Goal: Task Accomplishment & Management: Manage account settings

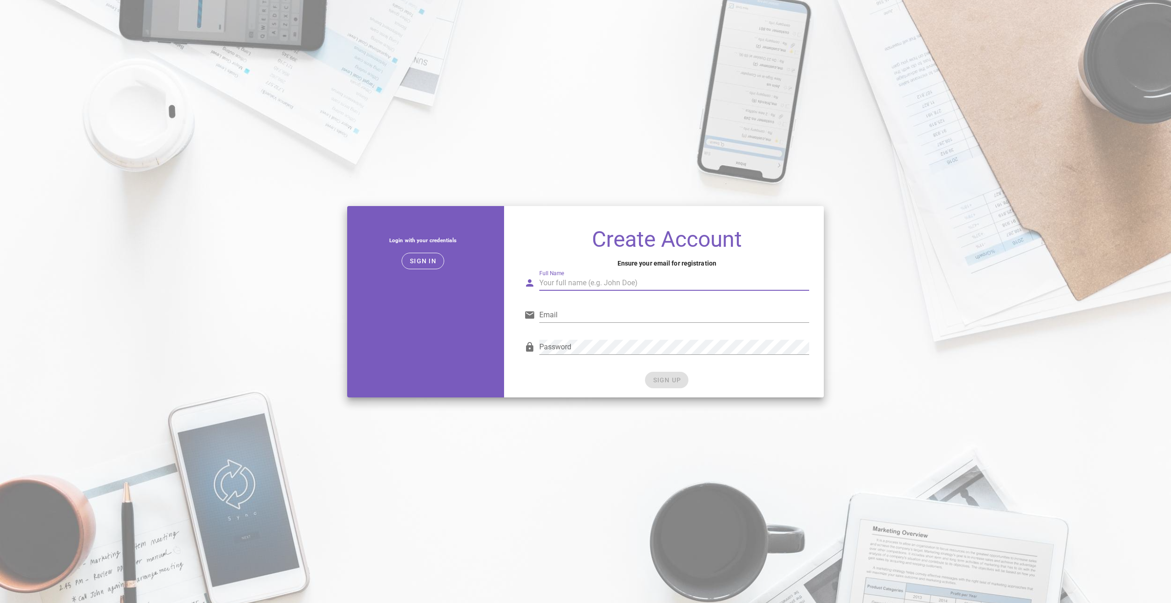
click at [583, 284] on input "Full Name" at bounding box center [674, 282] width 270 height 15
type input "d"
type input "Danial Khan"
type input "danialkhan01@icloud.com"
click at [524, 346] on div "Password" at bounding box center [666, 349] width 285 height 30
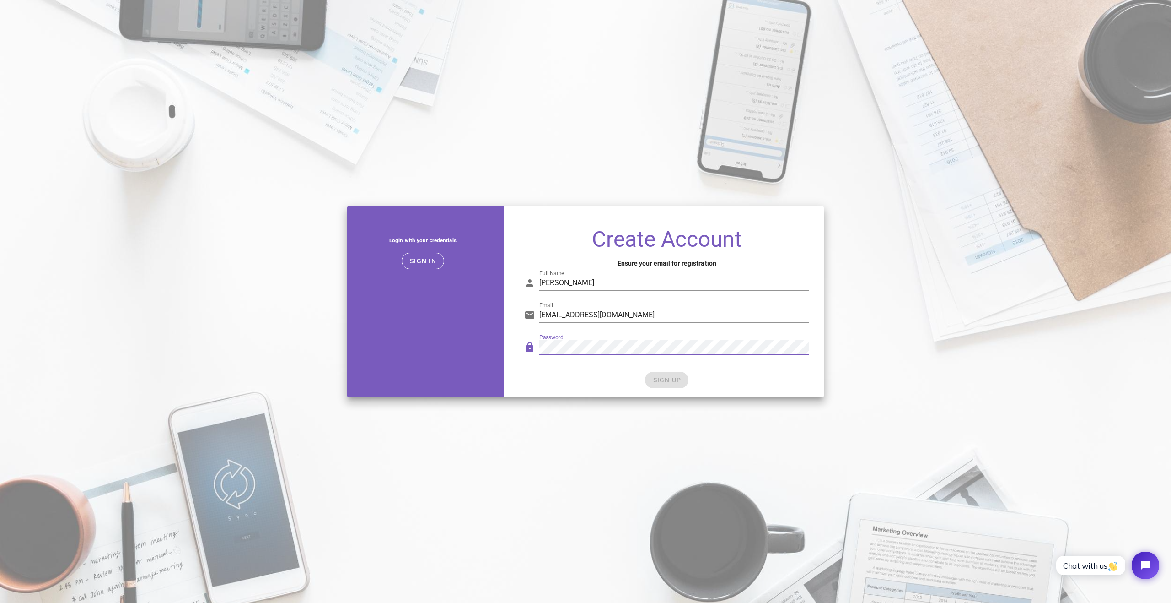
click at [670, 382] on div "SIGN UP" at bounding box center [666, 380] width 285 height 16
click at [670, 382] on span "SIGN UP" at bounding box center [666, 379] width 29 height 7
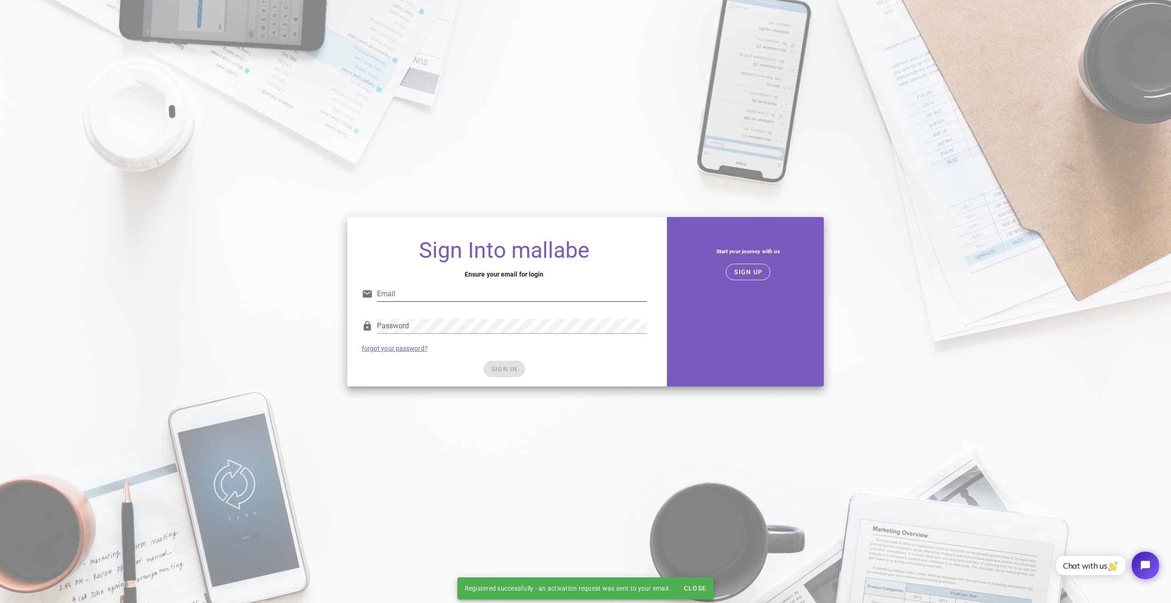
click at [530, 298] on input "Email" at bounding box center [512, 293] width 270 height 15
type input "danialkhan01@icloud.com"
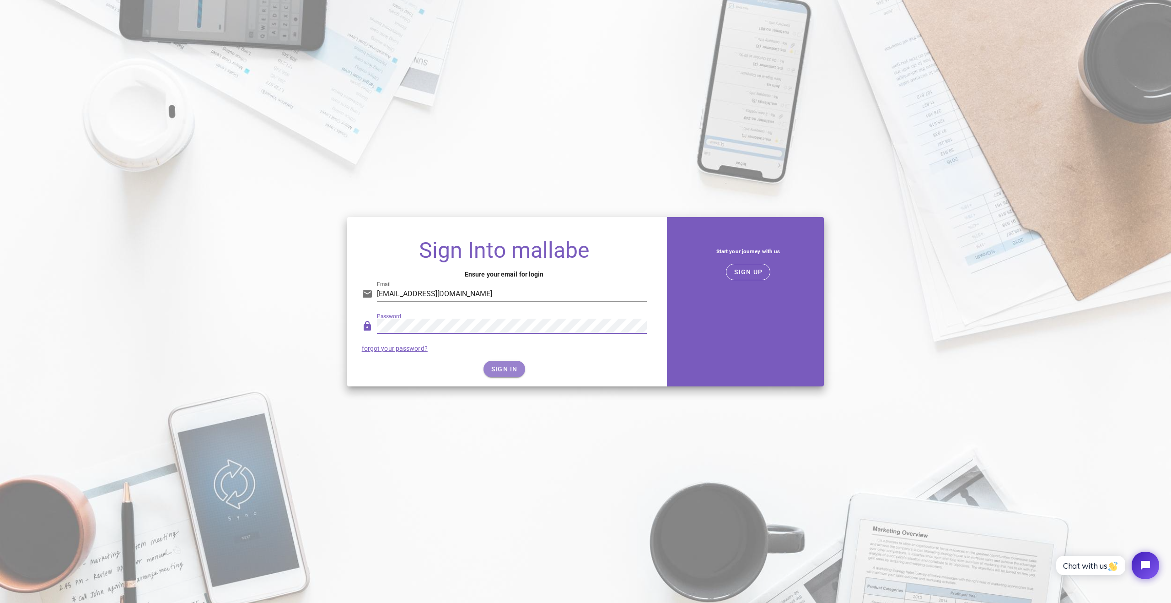
click at [504, 369] on span "SIGN IN" at bounding box center [504, 368] width 27 height 7
click at [499, 369] on span "SIGN IN" at bounding box center [504, 368] width 27 height 7
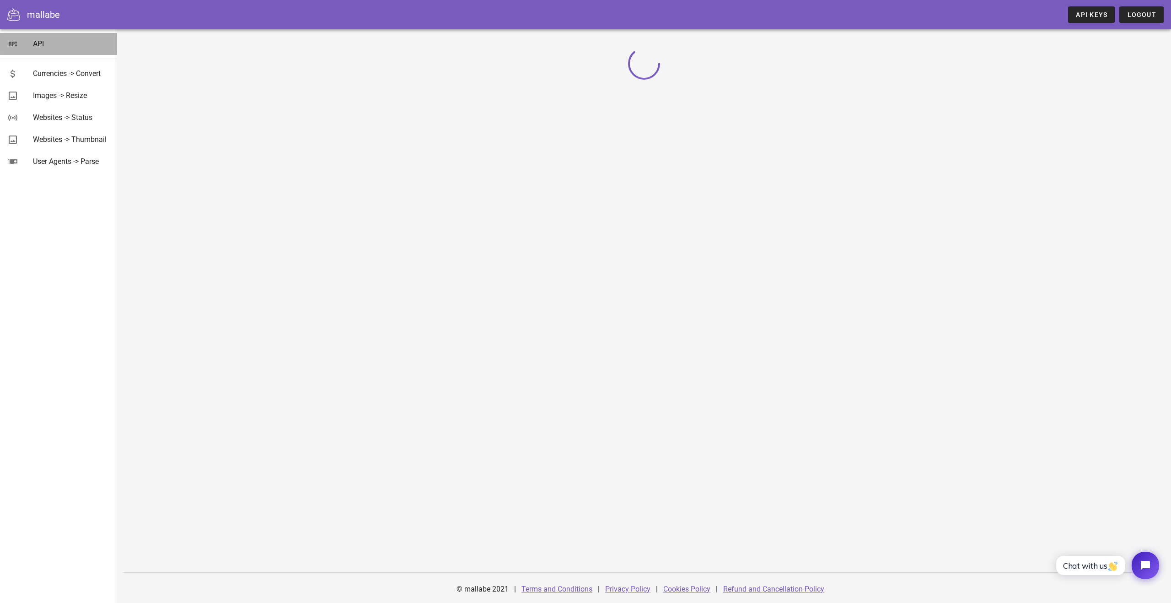
click at [37, 42] on div "API" at bounding box center [71, 43] width 77 height 9
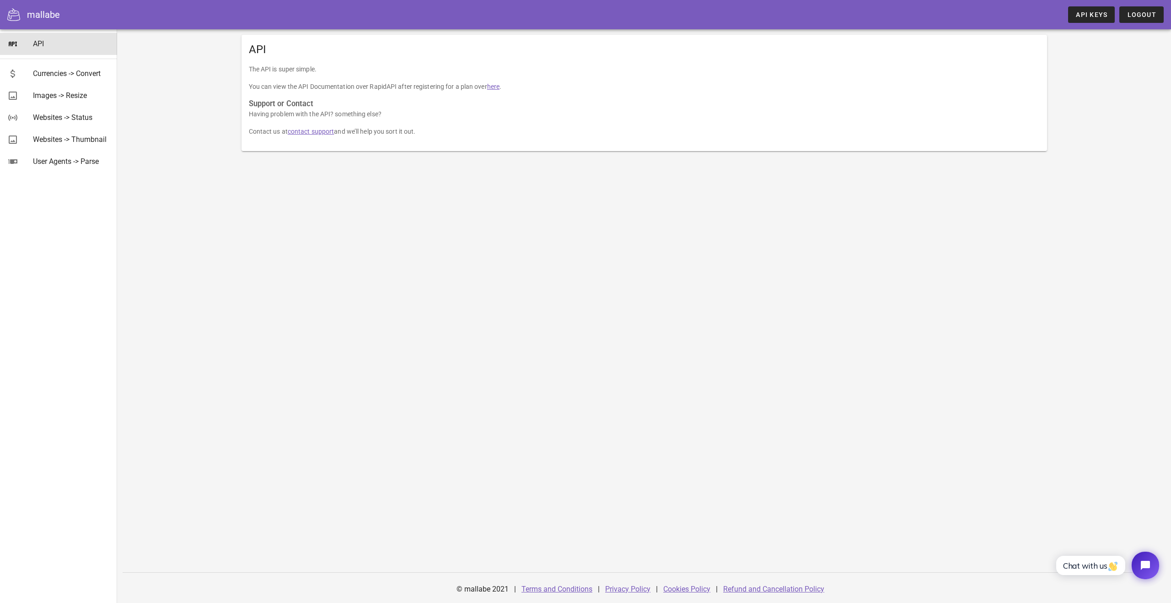
click at [492, 87] on link "here" at bounding box center [493, 86] width 12 height 7
click at [1103, 12] on span "API Keys" at bounding box center [1092, 14] width 32 height 7
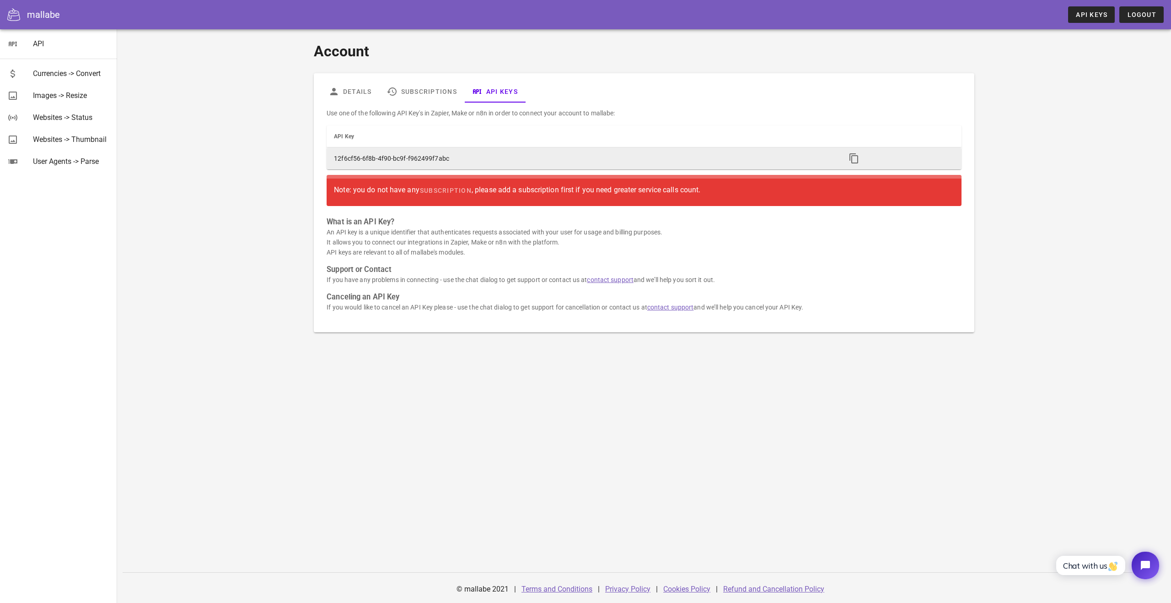
click at [441, 157] on td "12f6cf56-6f8b-4f90-bc9f-f962499f7abc" at bounding box center [583, 158] width 512 height 22
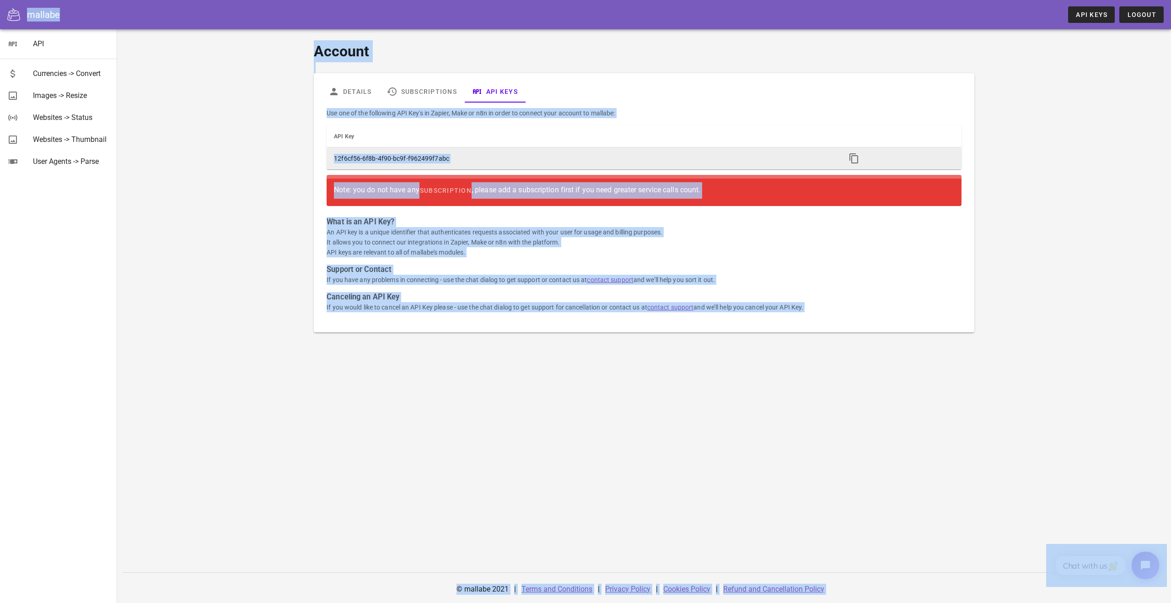
click at [454, 156] on td "12f6cf56-6f8b-4f90-bc9f-f962499f7abc" at bounding box center [583, 158] width 512 height 22
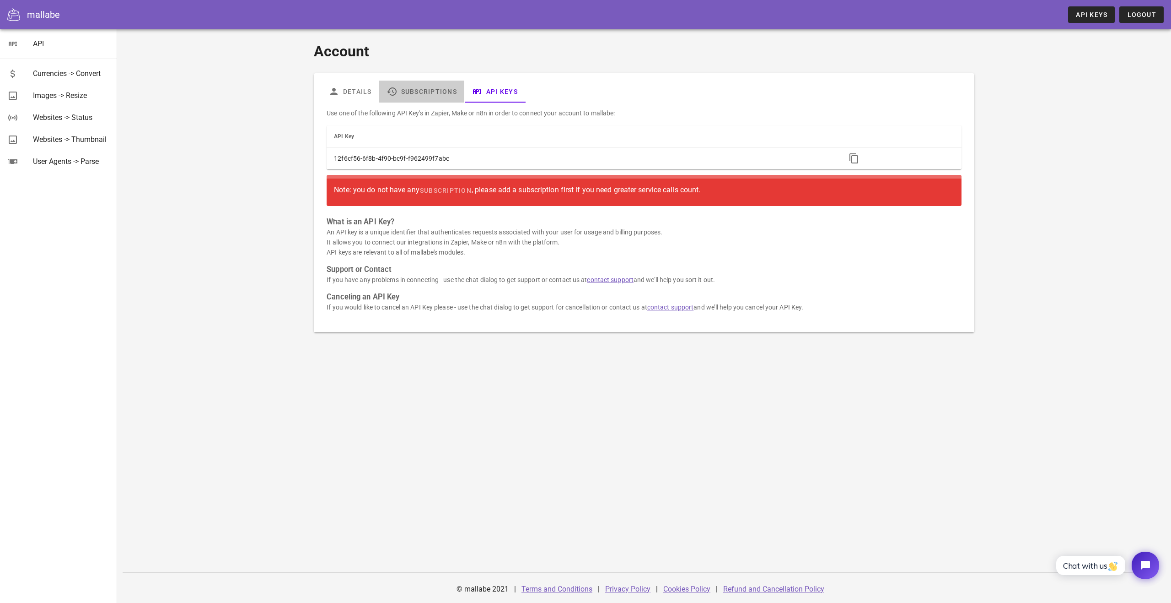
click at [426, 81] on link "Subscriptions" at bounding box center [421, 92] width 85 height 22
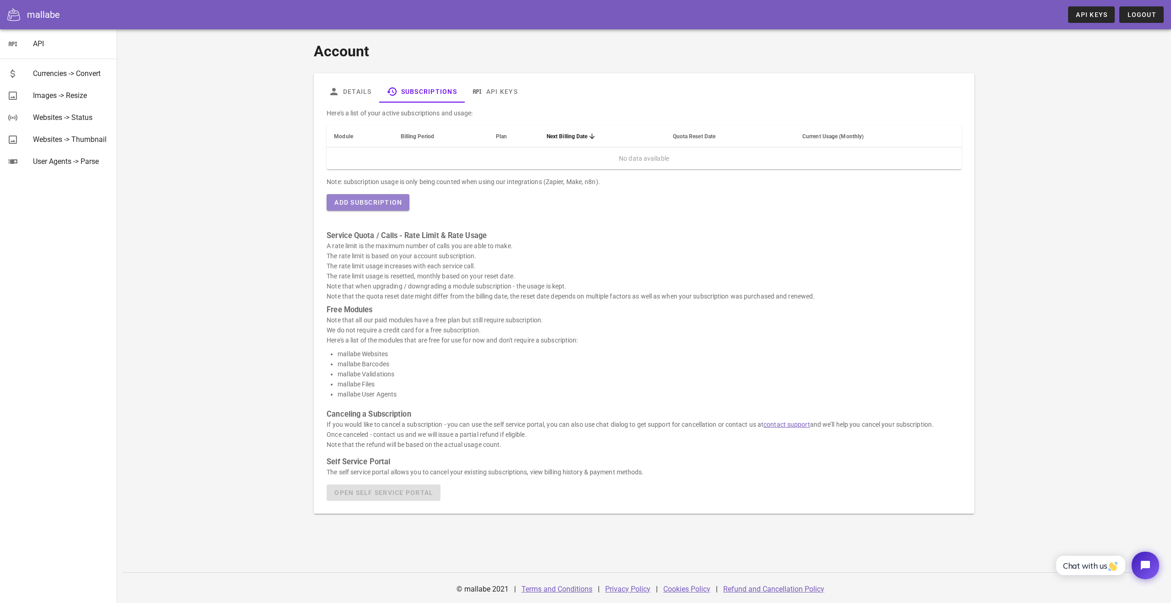
click at [385, 200] on span "Add Subscription" at bounding box center [368, 202] width 68 height 7
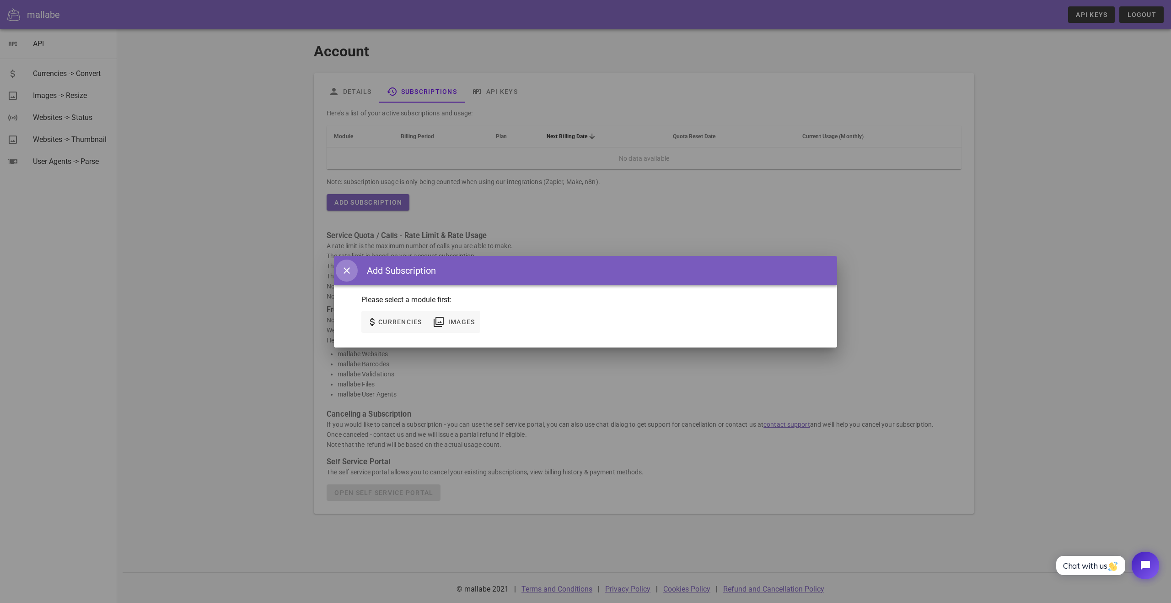
click at [347, 269] on icon "button" at bounding box center [346, 270] width 11 height 11
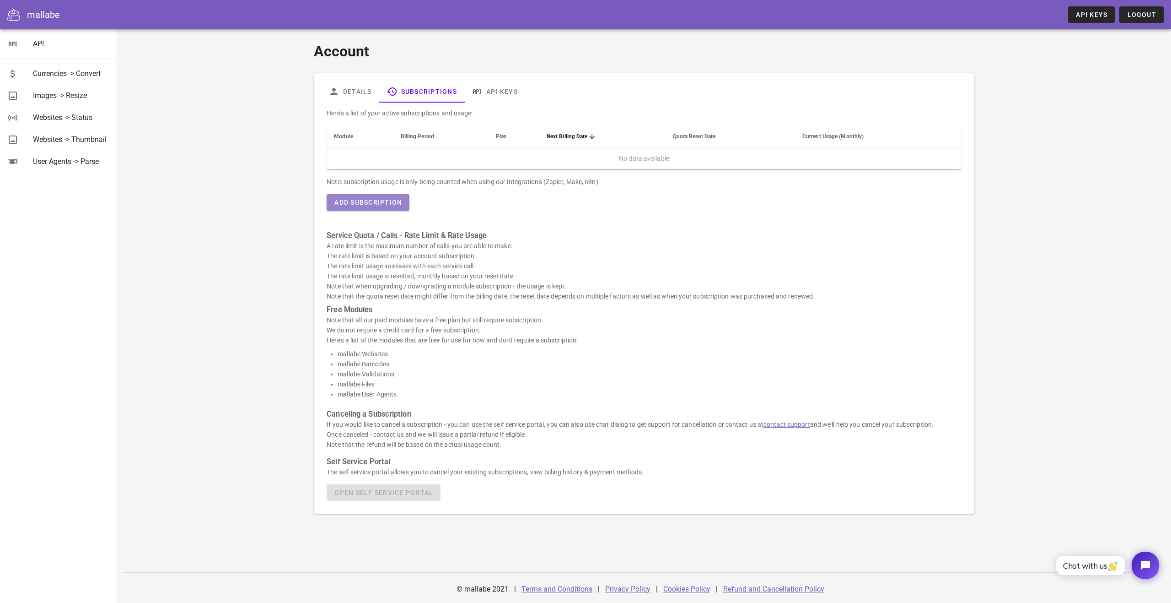
click at [374, 203] on span "Add Subscription" at bounding box center [368, 202] width 68 height 7
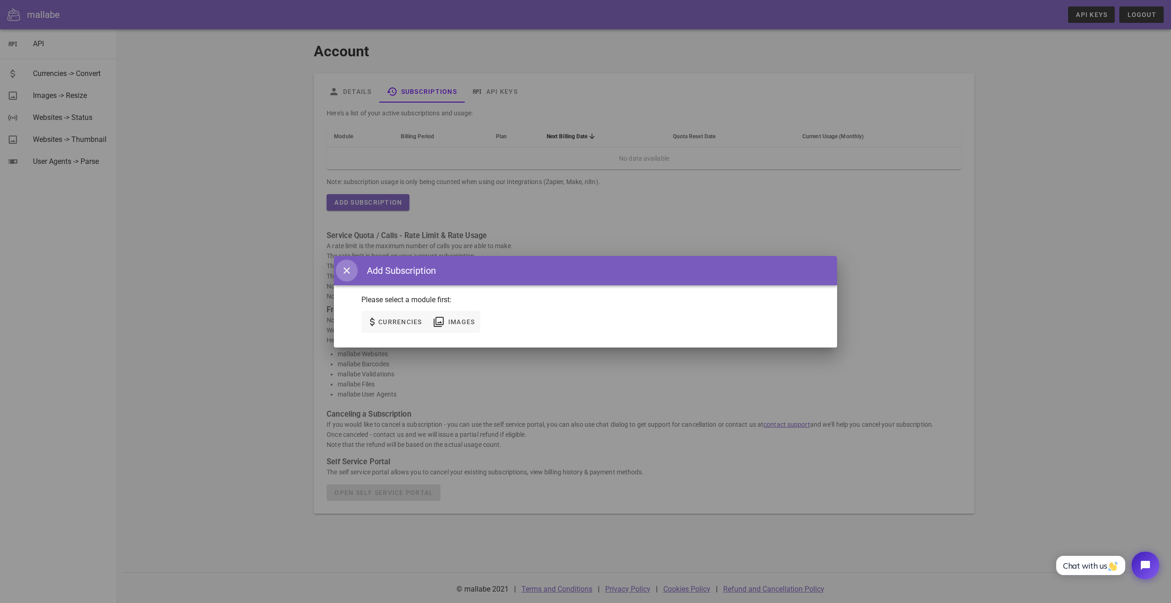
click at [349, 269] on icon "button" at bounding box center [346, 270] width 11 height 11
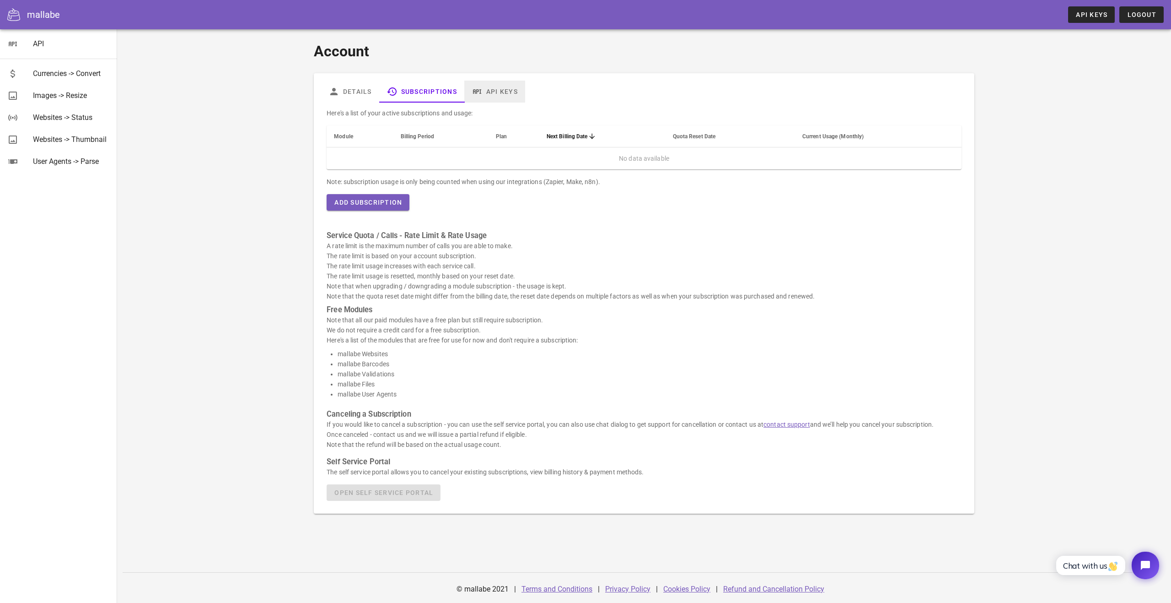
click at [491, 95] on link "API Keys" at bounding box center [494, 92] width 61 height 22
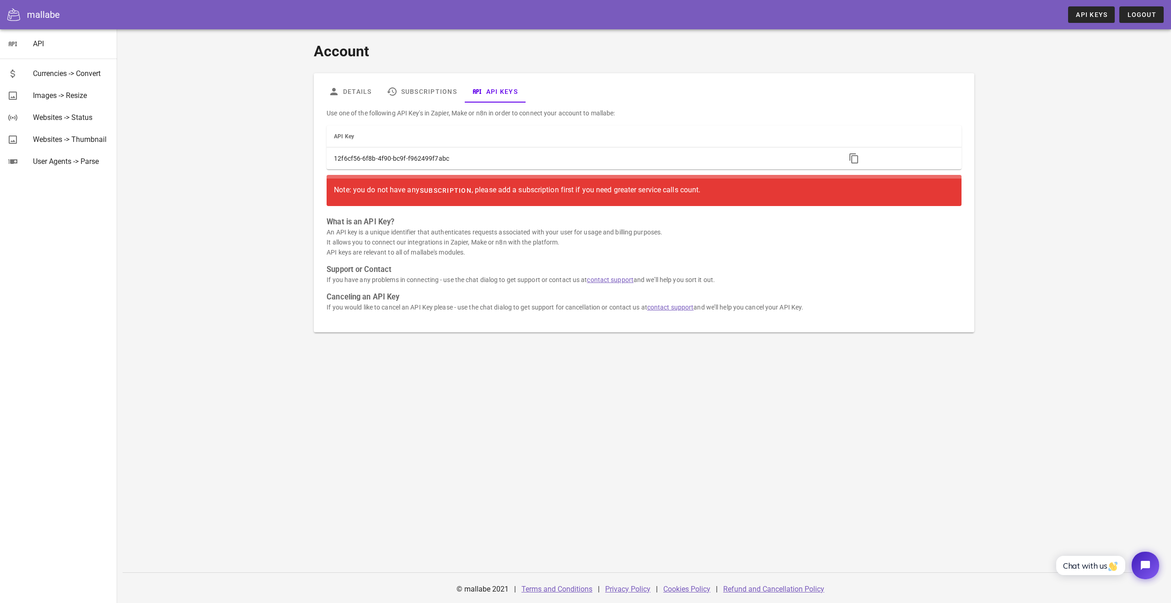
click at [438, 191] on span "subscription" at bounding box center [446, 190] width 52 height 7
